Goal: Task Accomplishment & Management: Manage account settings

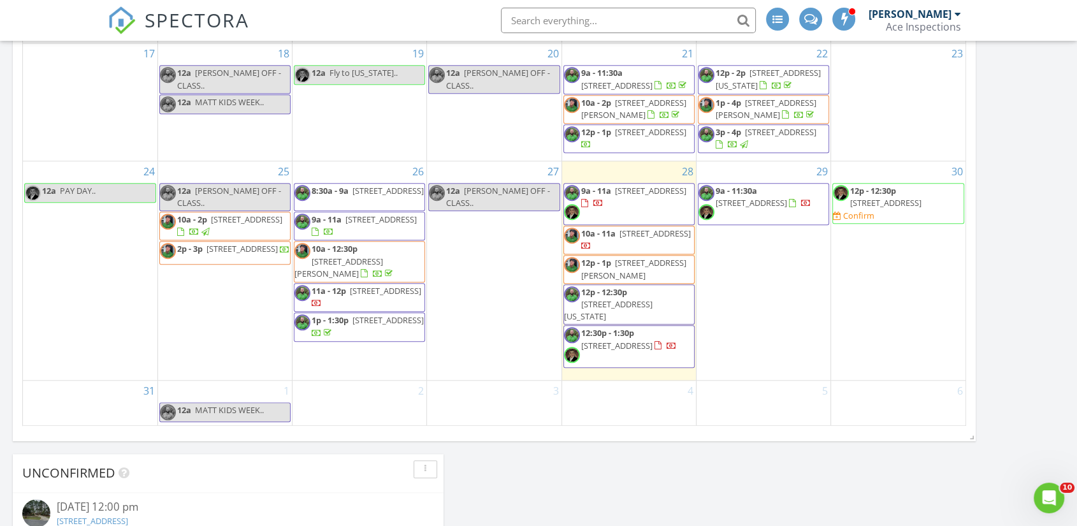
scroll to position [1692, 1099]
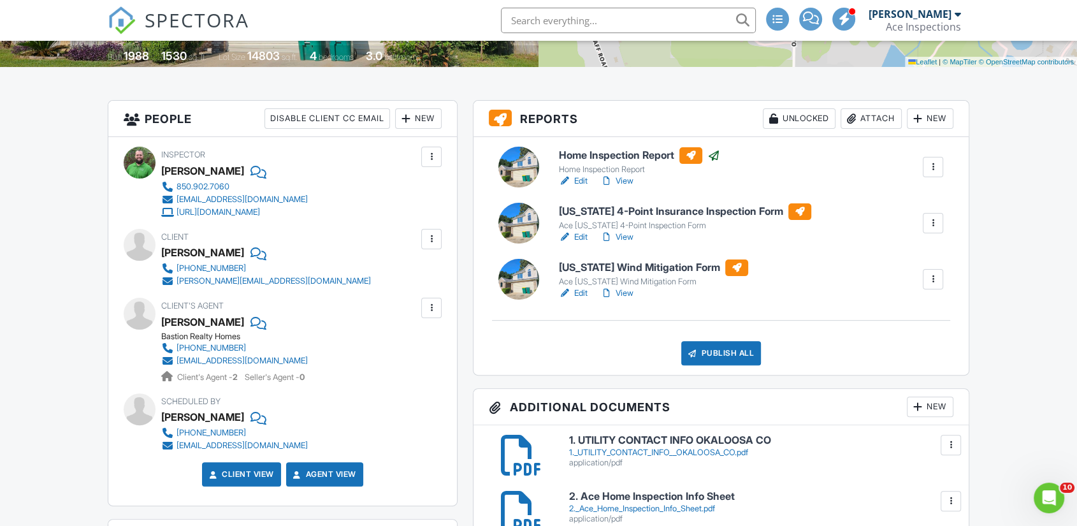
scroll to position [283, 0]
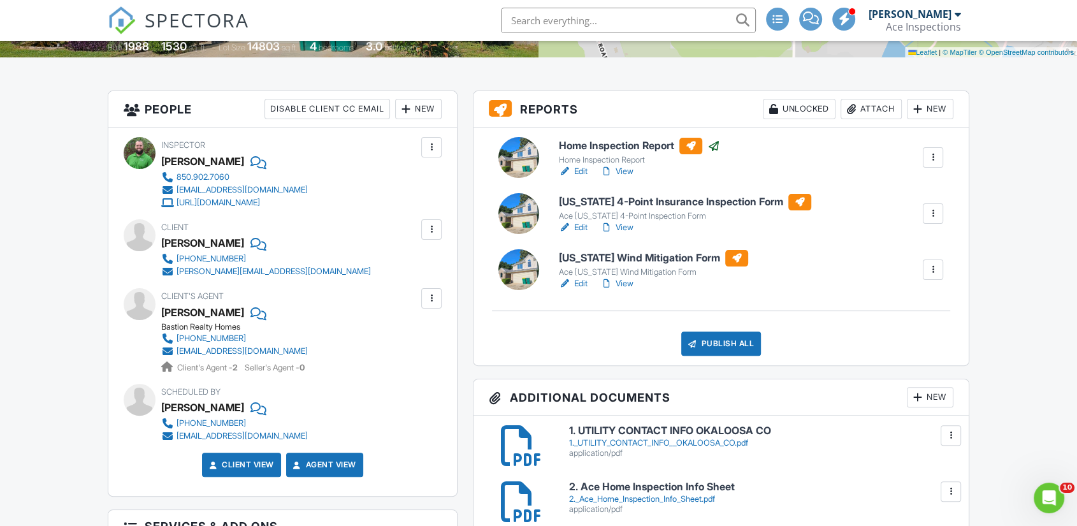
click at [627, 234] on link "View" at bounding box center [616, 227] width 33 height 13
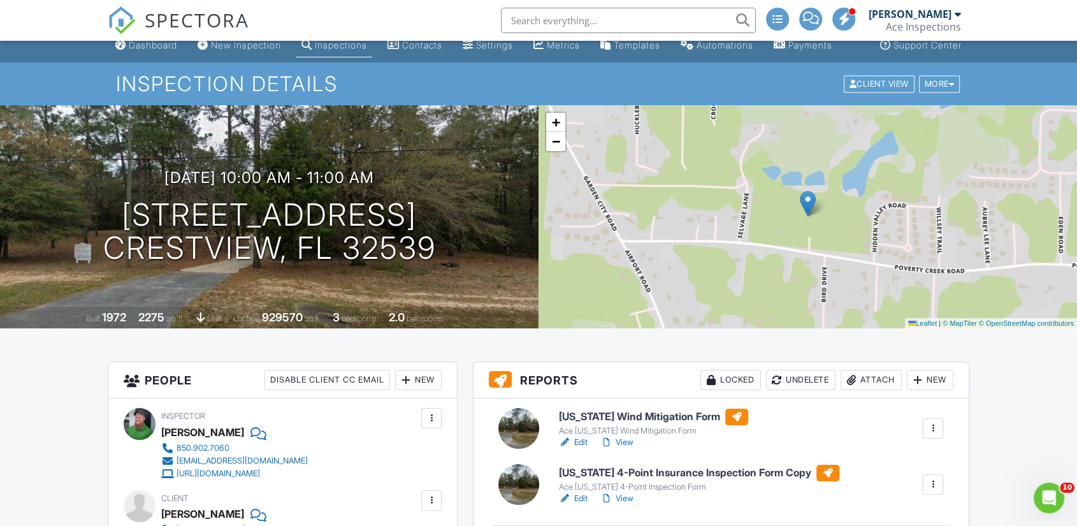
scroll to position [141, 0]
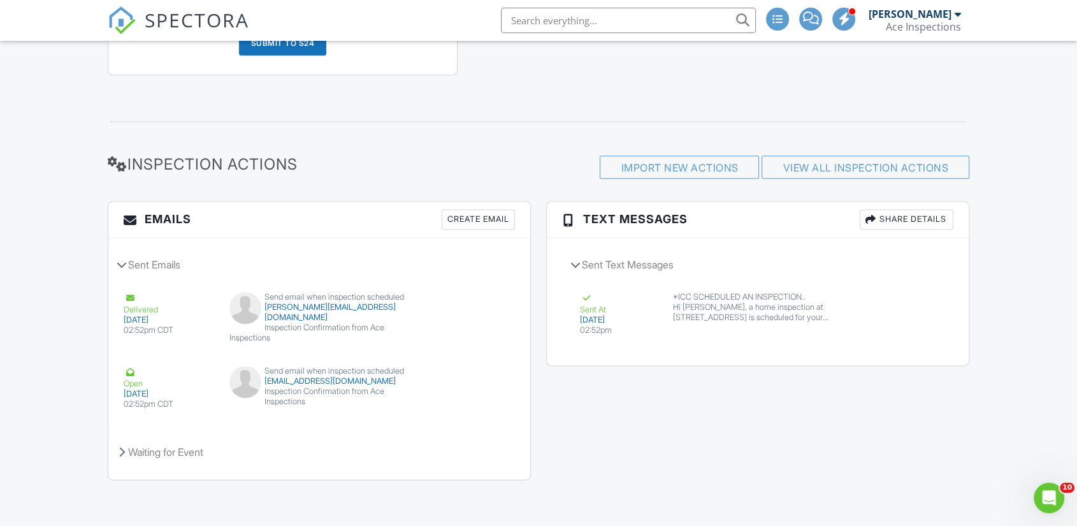
scroll to position [1236, 0]
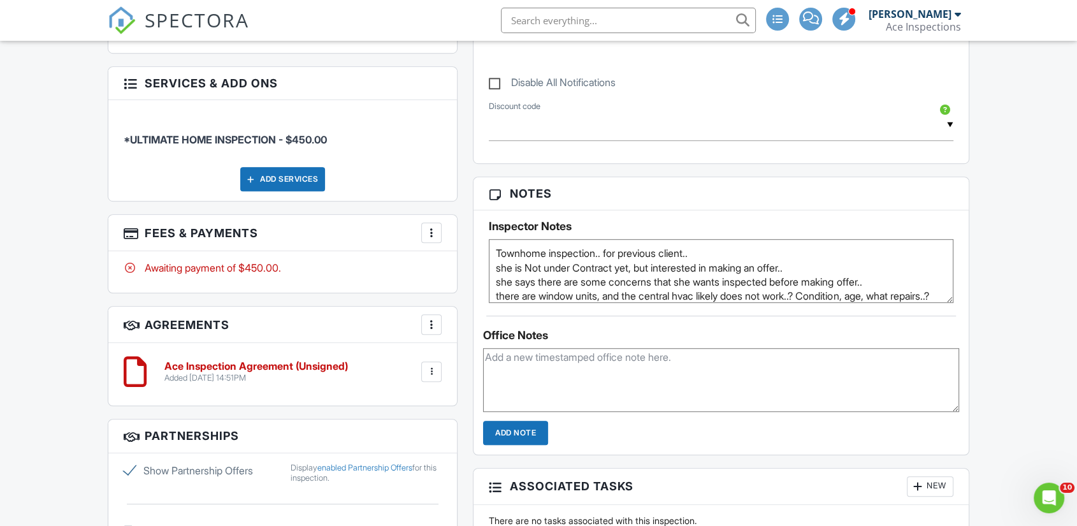
scroll to position [849, 0]
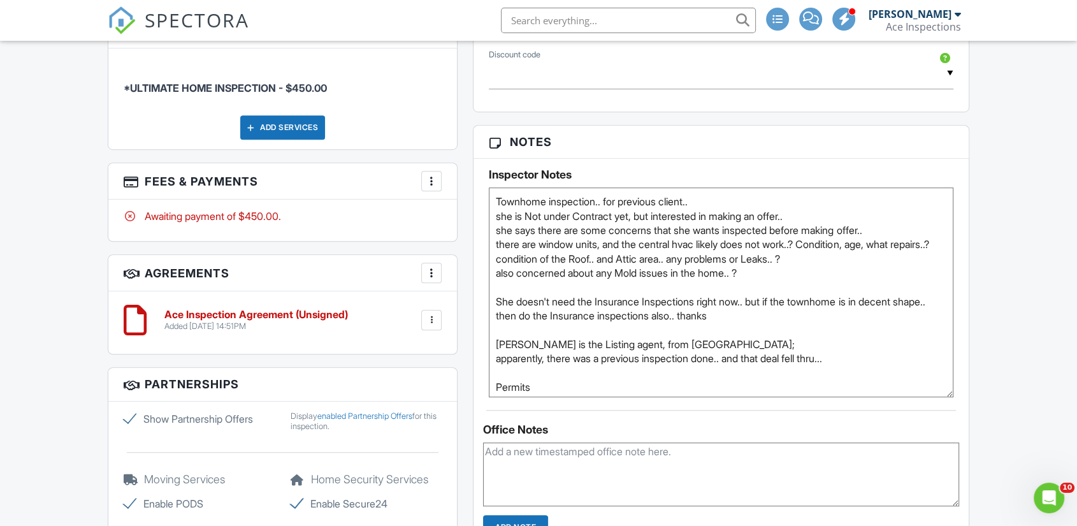
drag, startPoint x: 949, startPoint y: 259, endPoint x: 958, endPoint y: 405, distance: 146.8
click at [958, 397] on div "Inspector Notes Townhome inspection.. for previous client.. she is Not under Co…" at bounding box center [720, 278] width 495 height 238
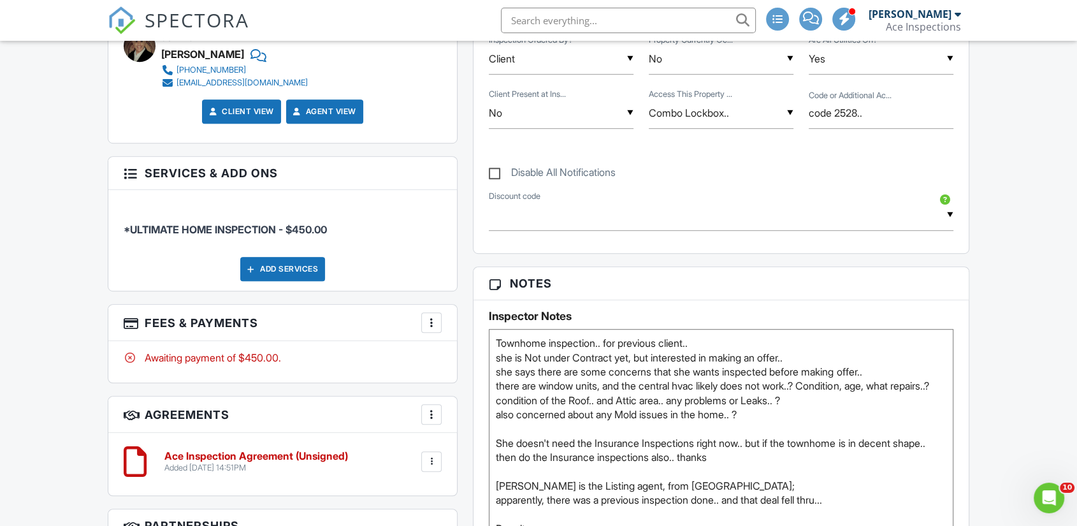
scroll to position [566, 0]
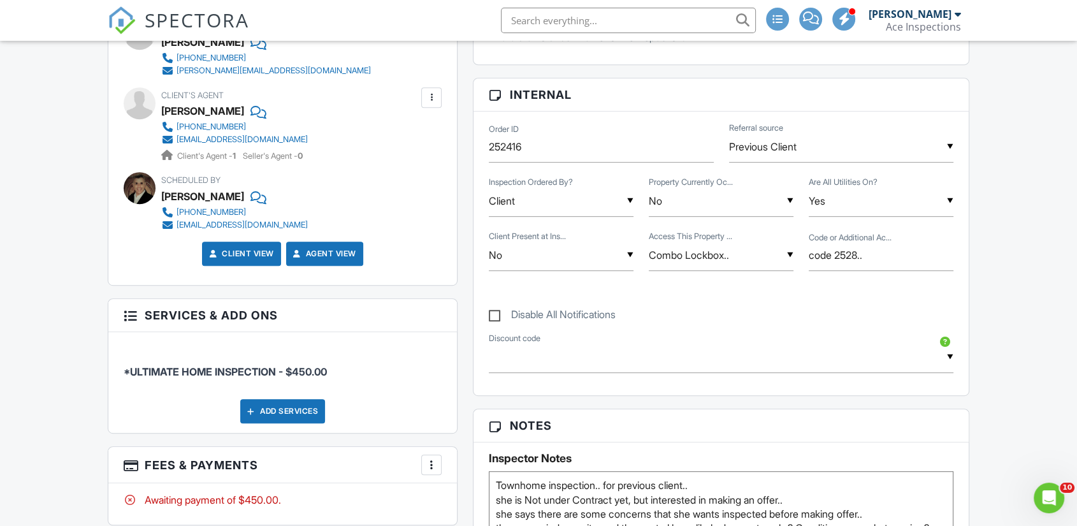
click at [583, 271] on div "▼ No Yes Yes/End No TBD Yes Yes/End No TBD" at bounding box center [561, 255] width 145 height 31
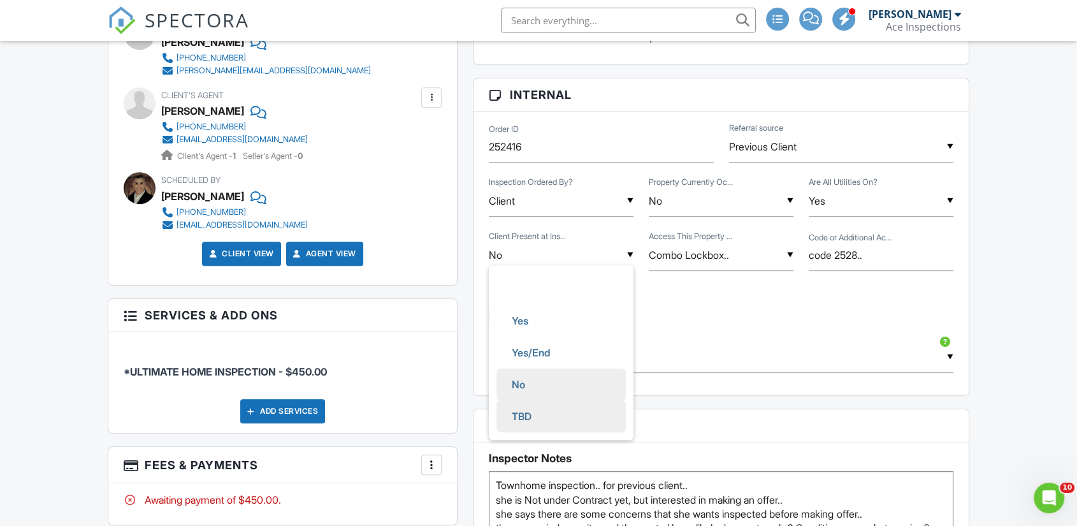
click at [578, 427] on li "TBD" at bounding box center [560, 416] width 129 height 32
type input "TBD"
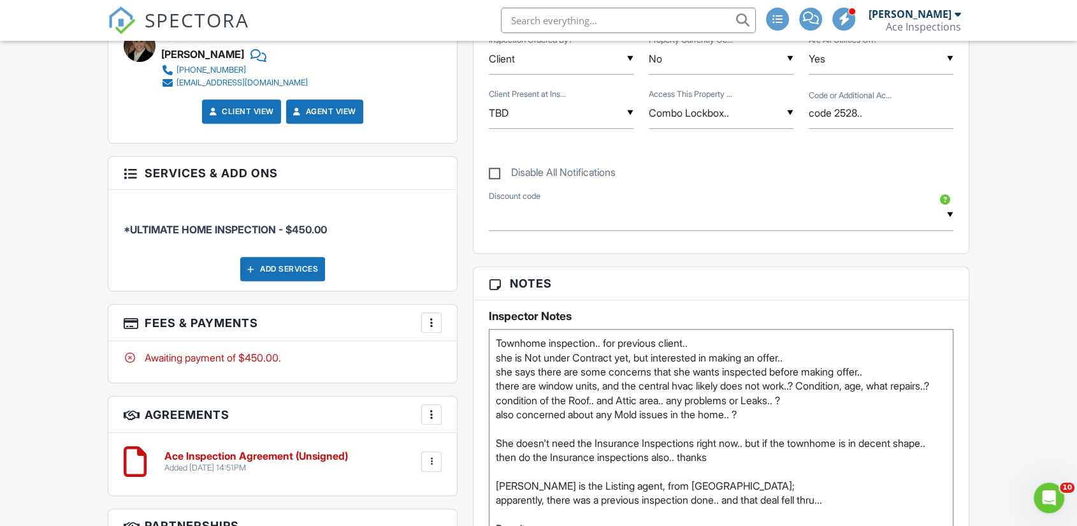
scroll to position [849, 0]
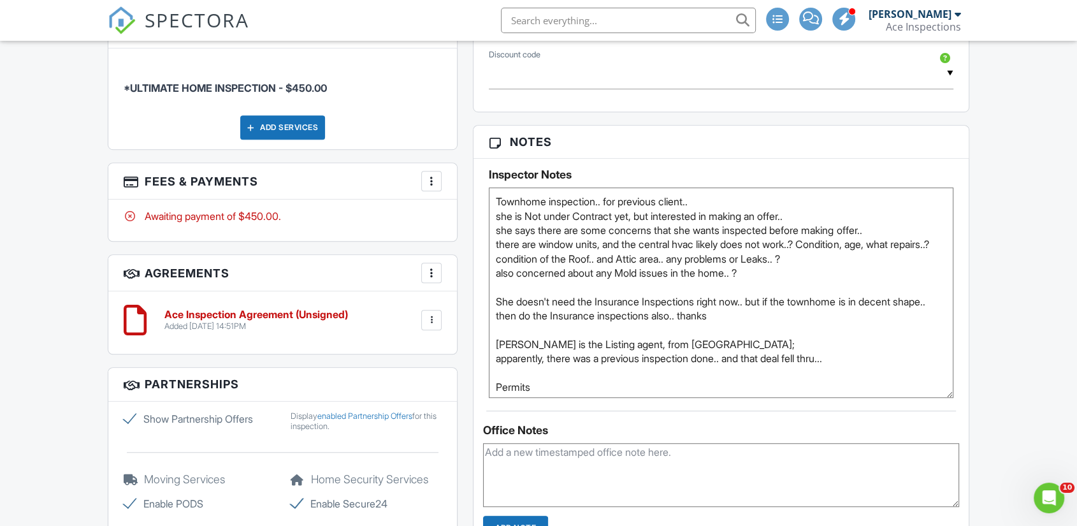
click at [713, 211] on textarea "Townhome inspection.. for previous client.. she is Not under Contract yet, but …" at bounding box center [721, 292] width 464 height 210
click at [777, 299] on textarea "Townhome inspection.. for previous client.. she is Not under Contract yet, but …" at bounding box center [721, 292] width 464 height 210
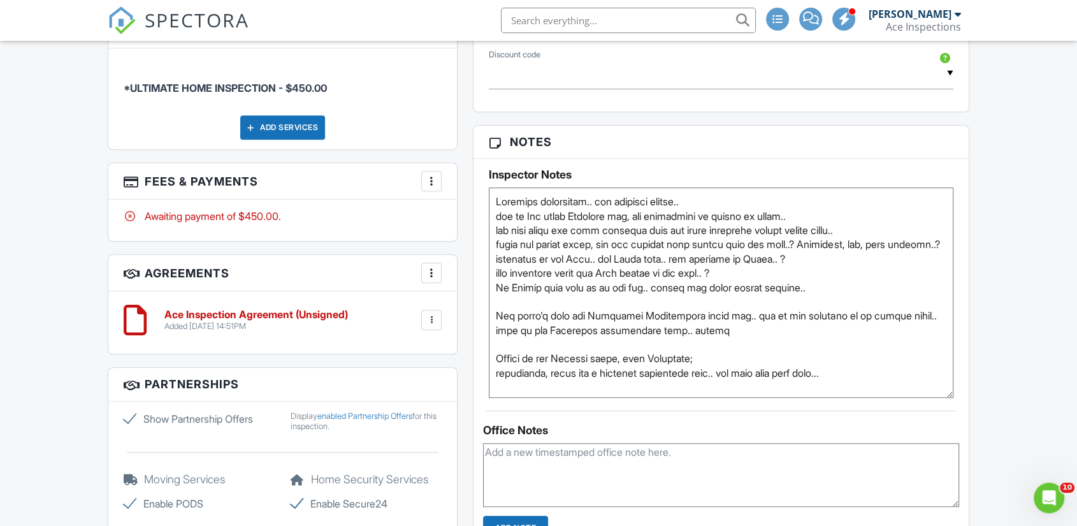
click at [494, 312] on textarea "Townhome inspection.. for previous client.. she is Not under Contract yet, but …" at bounding box center [721, 292] width 464 height 210
type textarea "Townhome inspection.. for previous client.. she is Not under Contract yet, but …"
click at [1010, 313] on div "Dashboard New Inspection Inspections Contacts Settings Metrics Templates Automa…" at bounding box center [538, 259] width 1077 height 2135
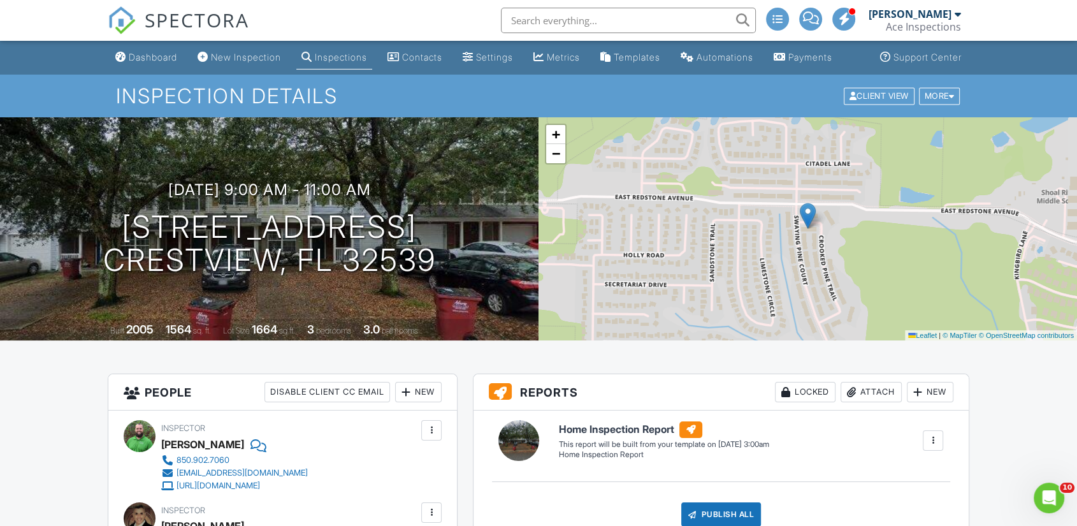
scroll to position [141, 0]
